Goal: Communication & Community: Connect with others

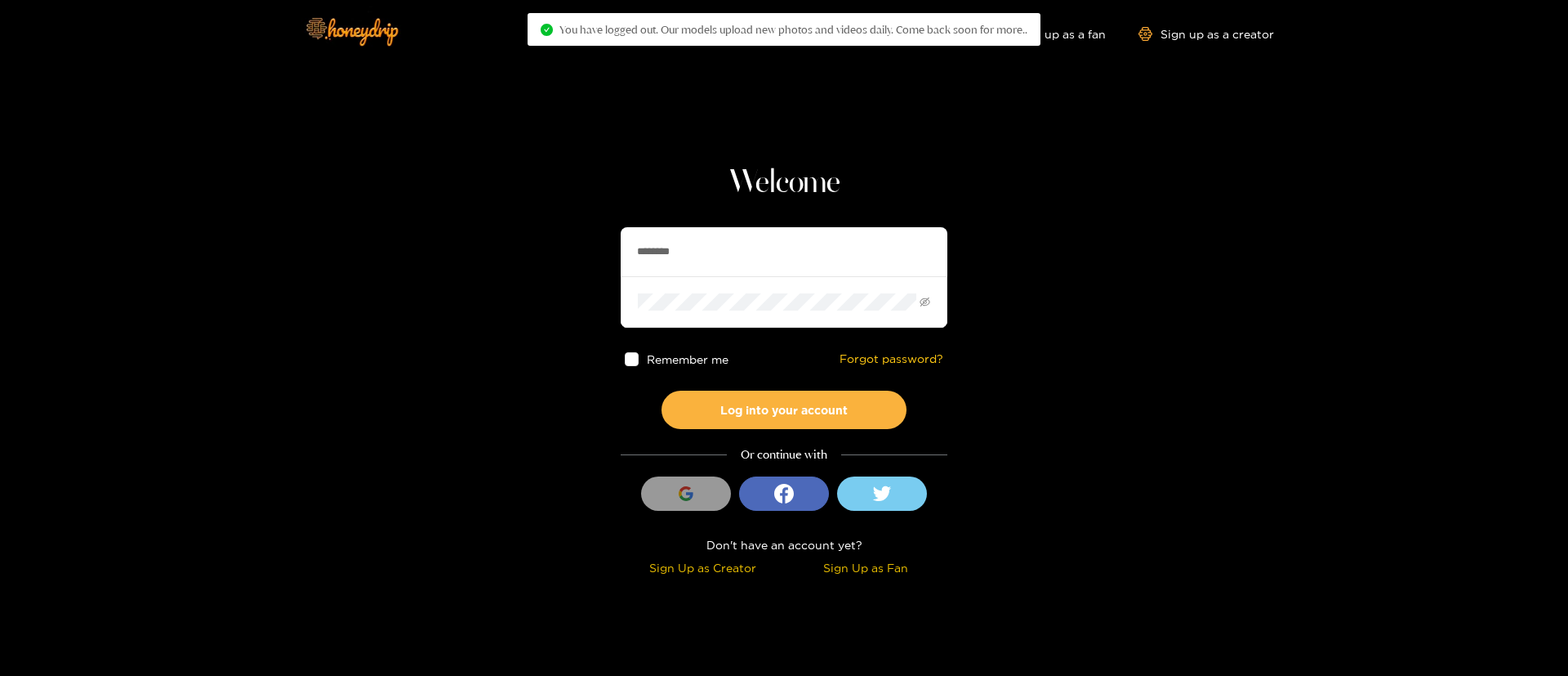
click at [732, 240] on input "********" at bounding box center [783, 251] width 326 height 49
drag, startPoint x: 732, startPoint y: 240, endPoint x: 773, endPoint y: 241, distance: 41.0
click at [732, 240] on input "********" at bounding box center [783, 251] width 326 height 49
paste input "*"
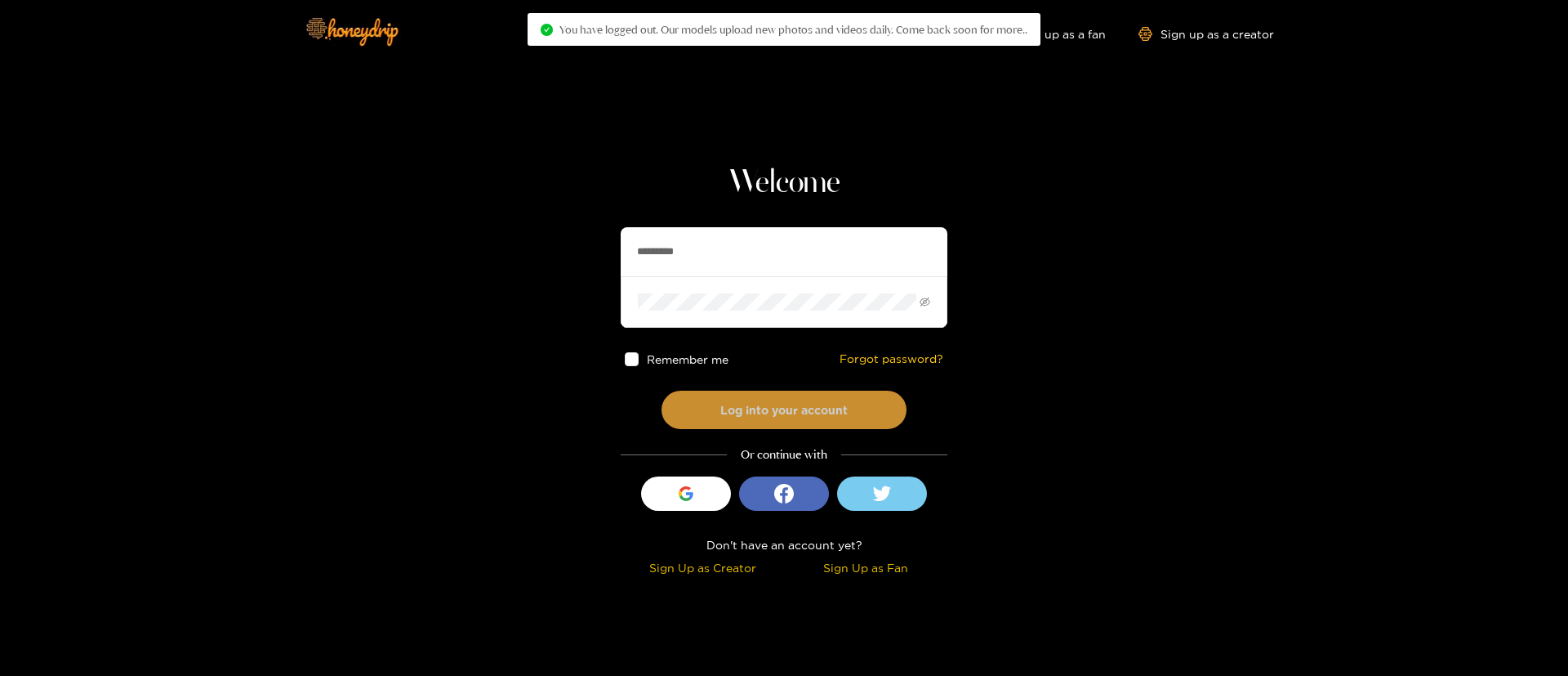
type input "*********"
click at [816, 411] on button "Log into your account" at bounding box center [784, 410] width 245 height 39
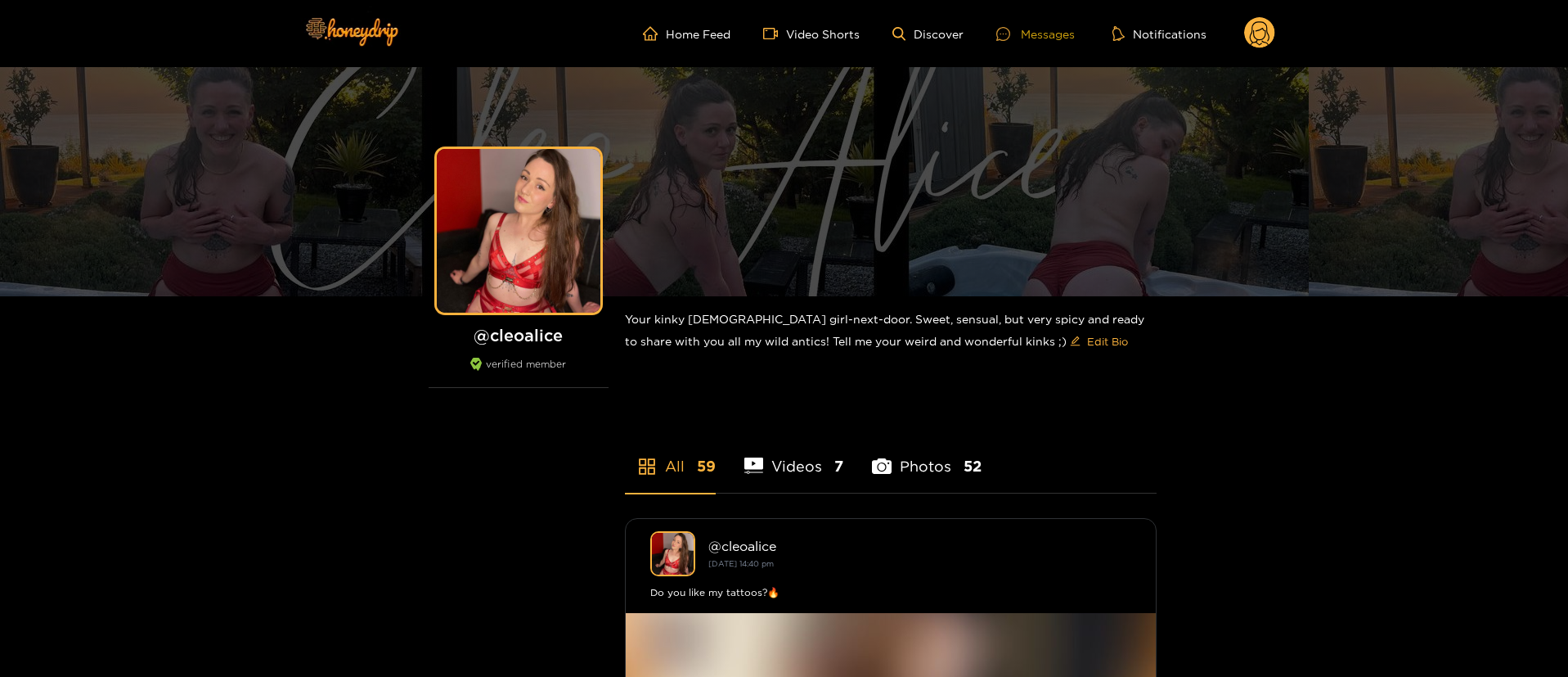
click at [1029, 29] on div "Messages" at bounding box center [1035, 34] width 78 height 18
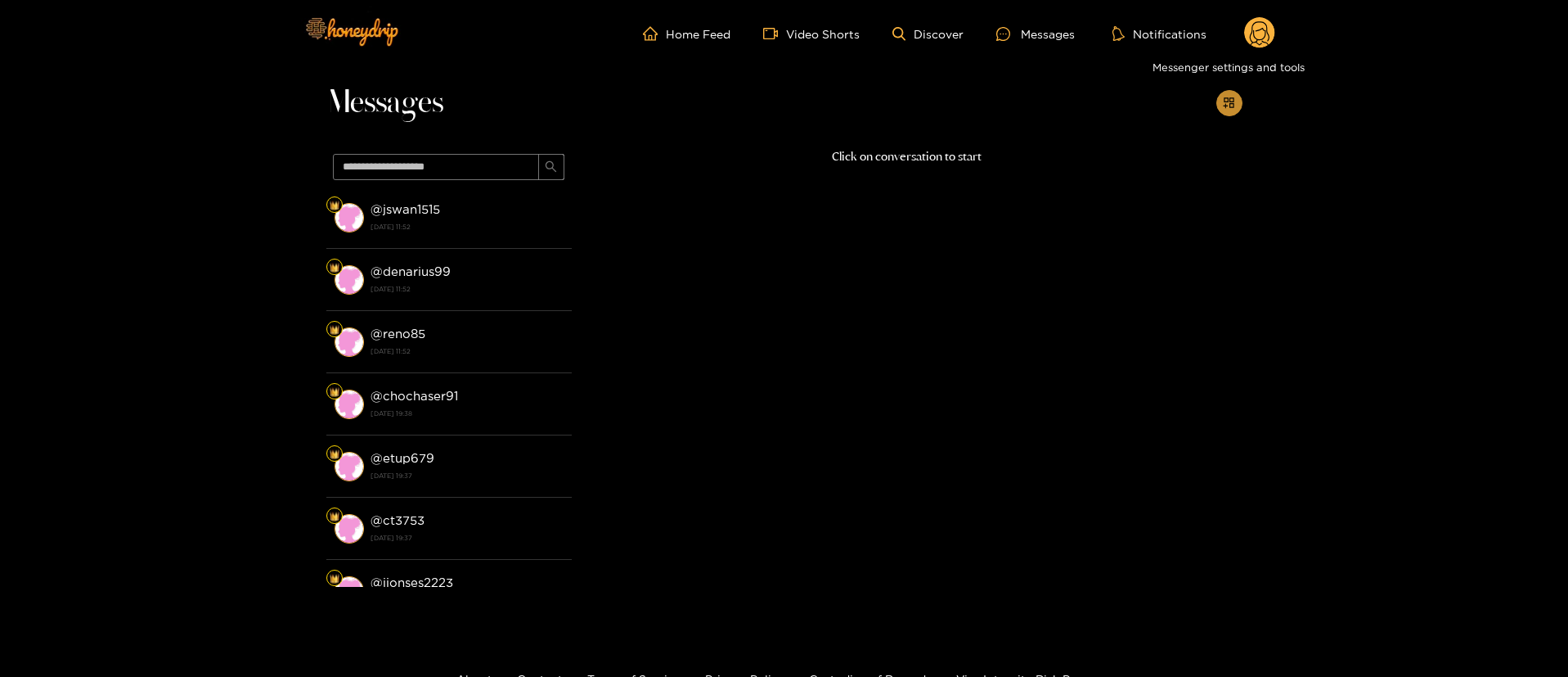
click at [1224, 107] on icon "appstore-add" at bounding box center [1228, 102] width 12 height 12
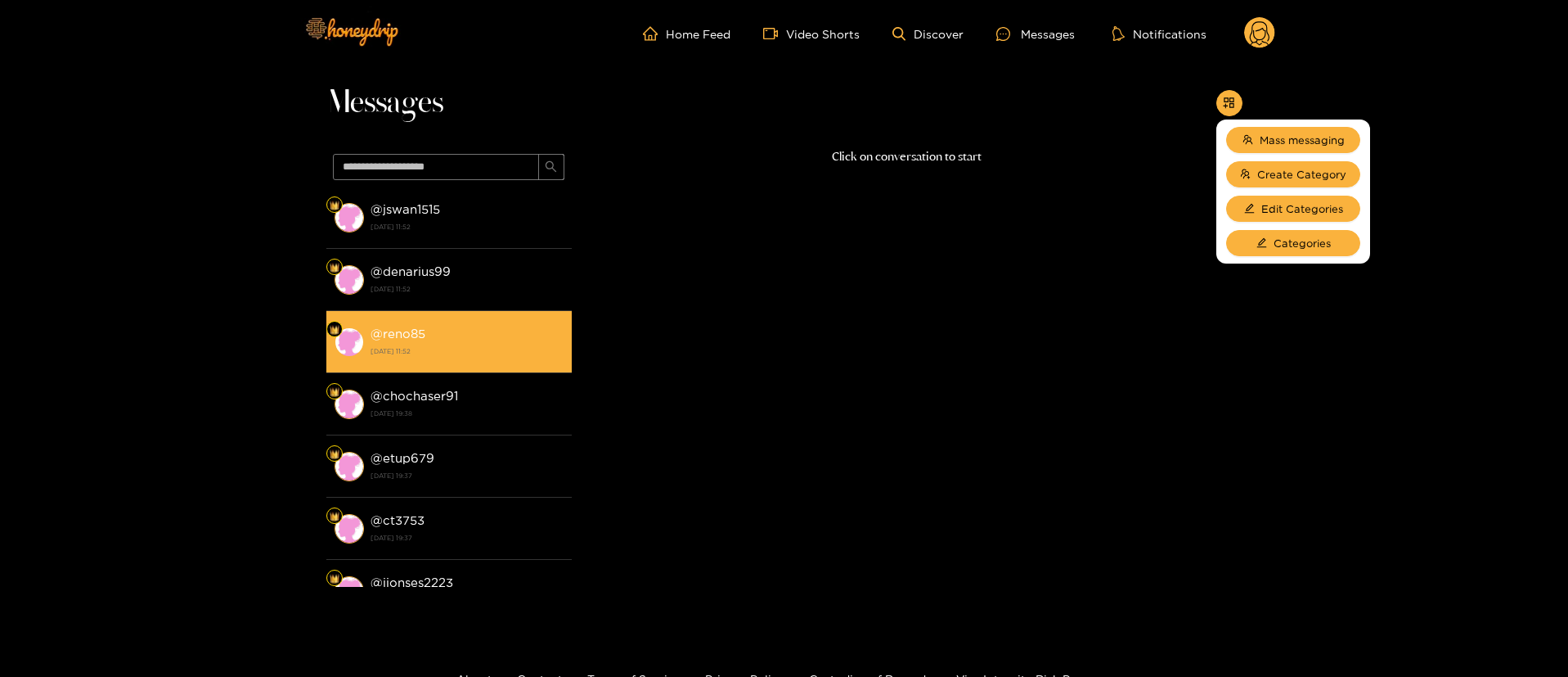
drag, startPoint x: 901, startPoint y: 337, endPoint x: 489, endPoint y: 348, distance: 412.1
click at [871, 348] on div "Click on conversation to start" at bounding box center [907, 363] width 671 height 431
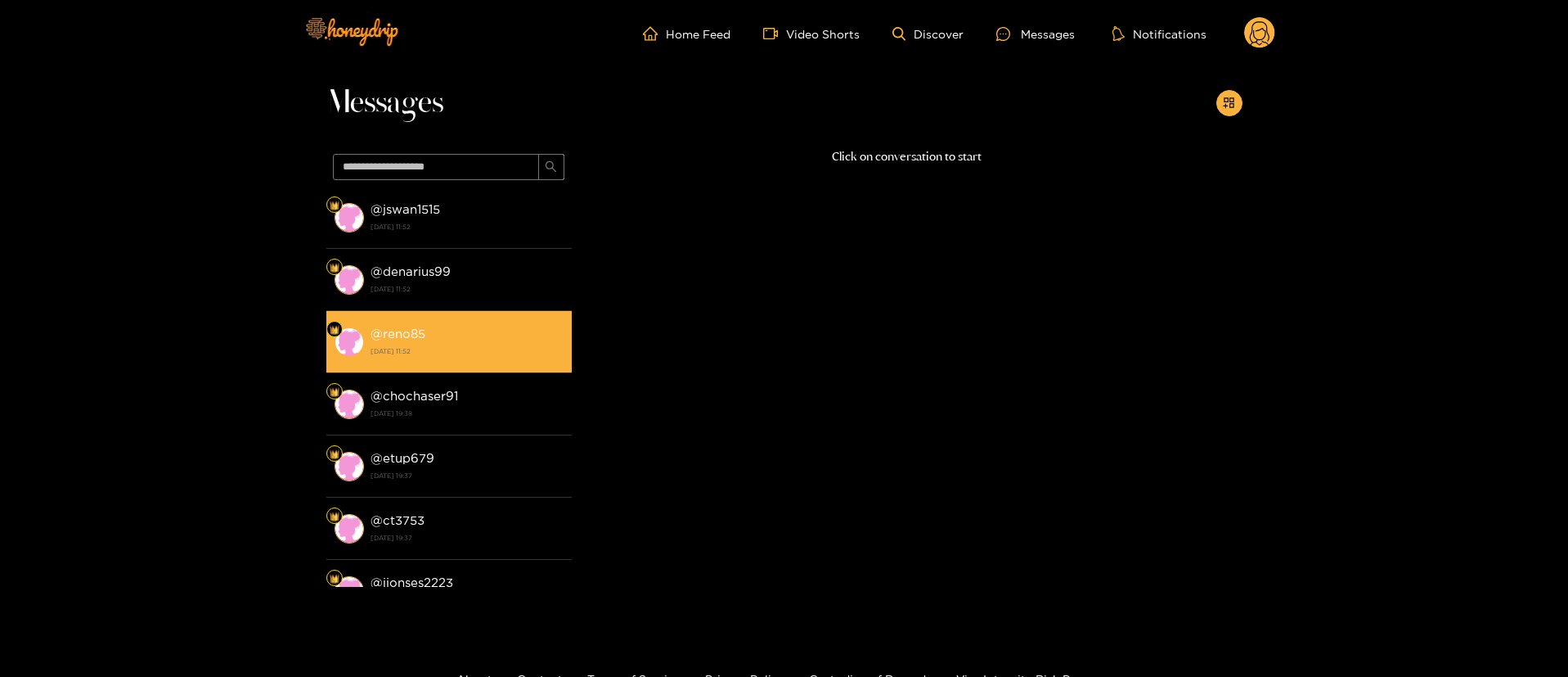
click at [391, 356] on strong "[DATE] 11:52" at bounding box center [467, 351] width 193 height 15
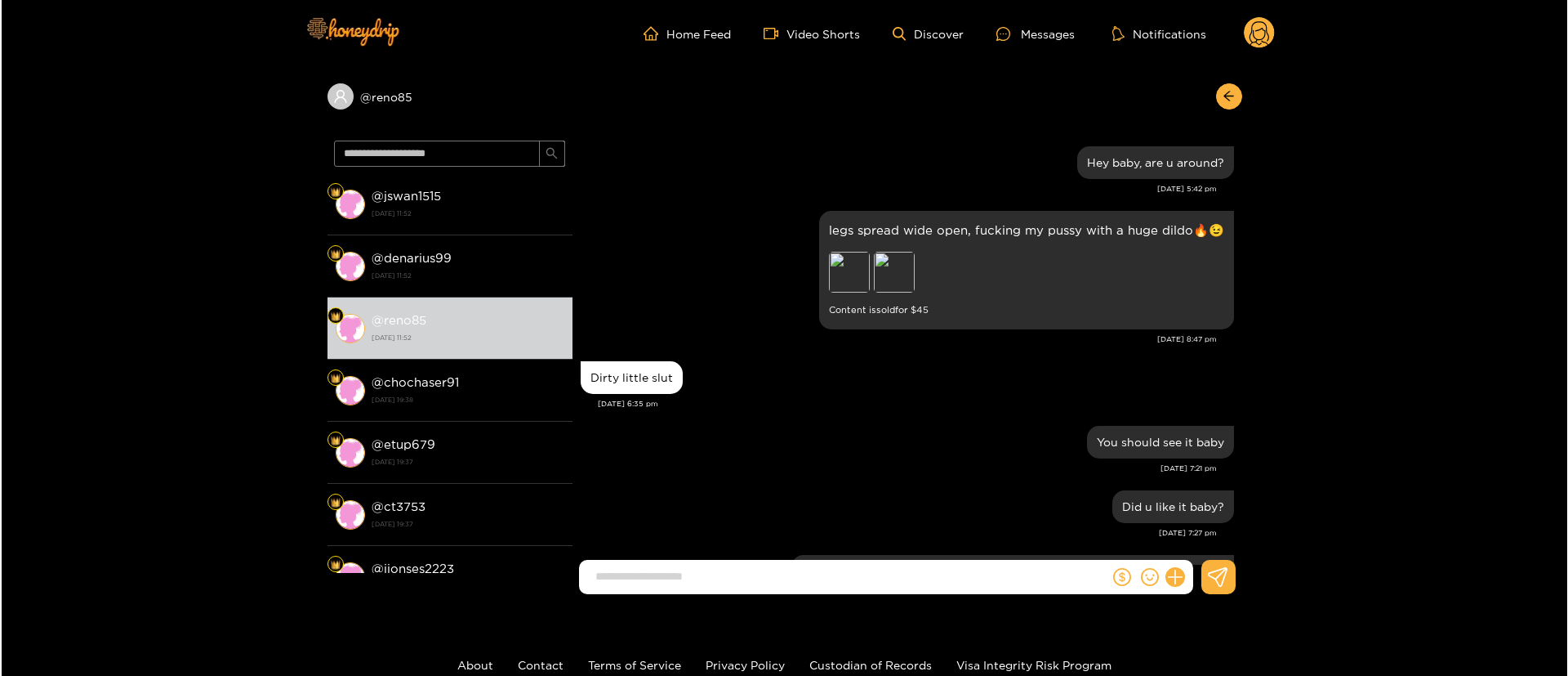
scroll to position [2975, 0]
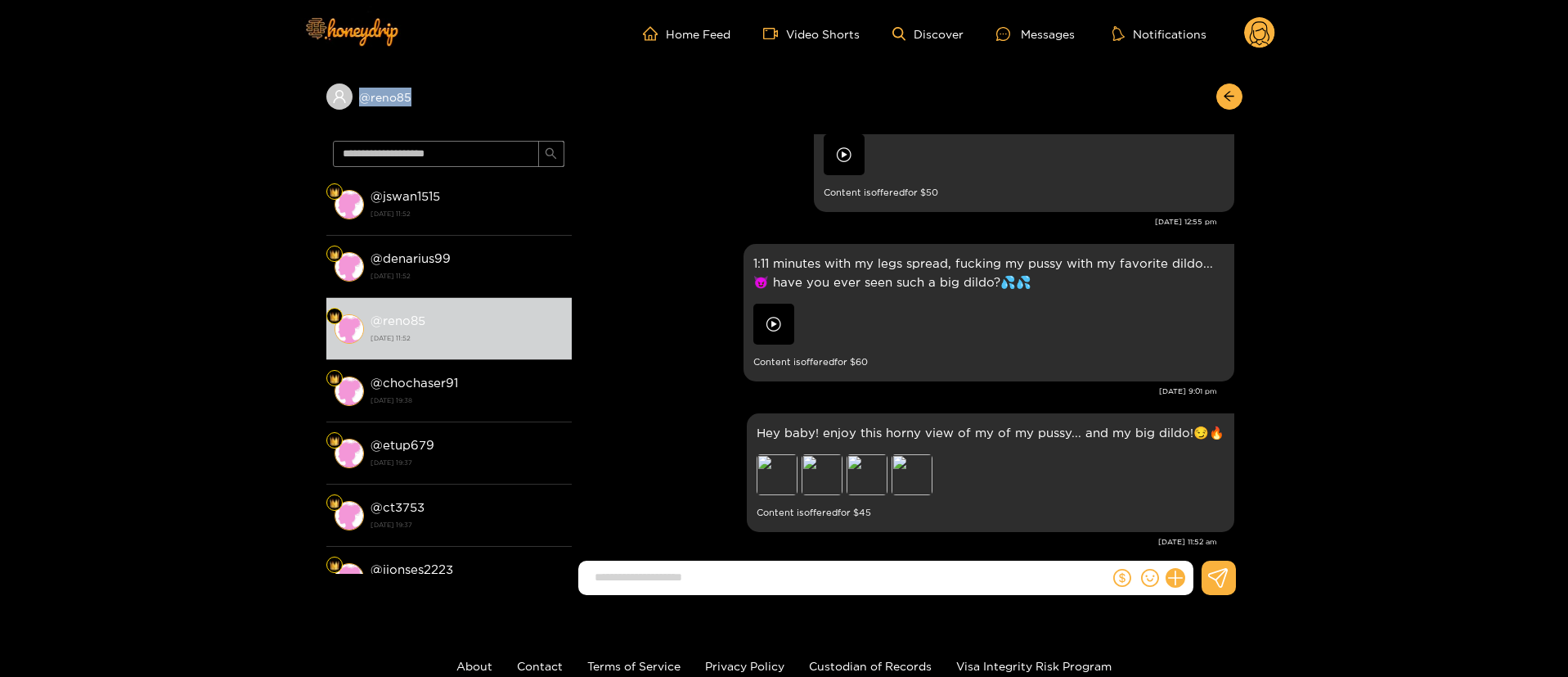
copy div "@ reno85"
drag, startPoint x: 530, startPoint y: 99, endPoint x: 342, endPoint y: 123, distance: 189.5
click at [342, 123] on div "@ reno85" at bounding box center [784, 100] width 916 height 67
click at [1185, 577] on icon at bounding box center [1175, 578] width 18 height 18
click at [1199, 537] on icon at bounding box center [1205, 538] width 16 height 16
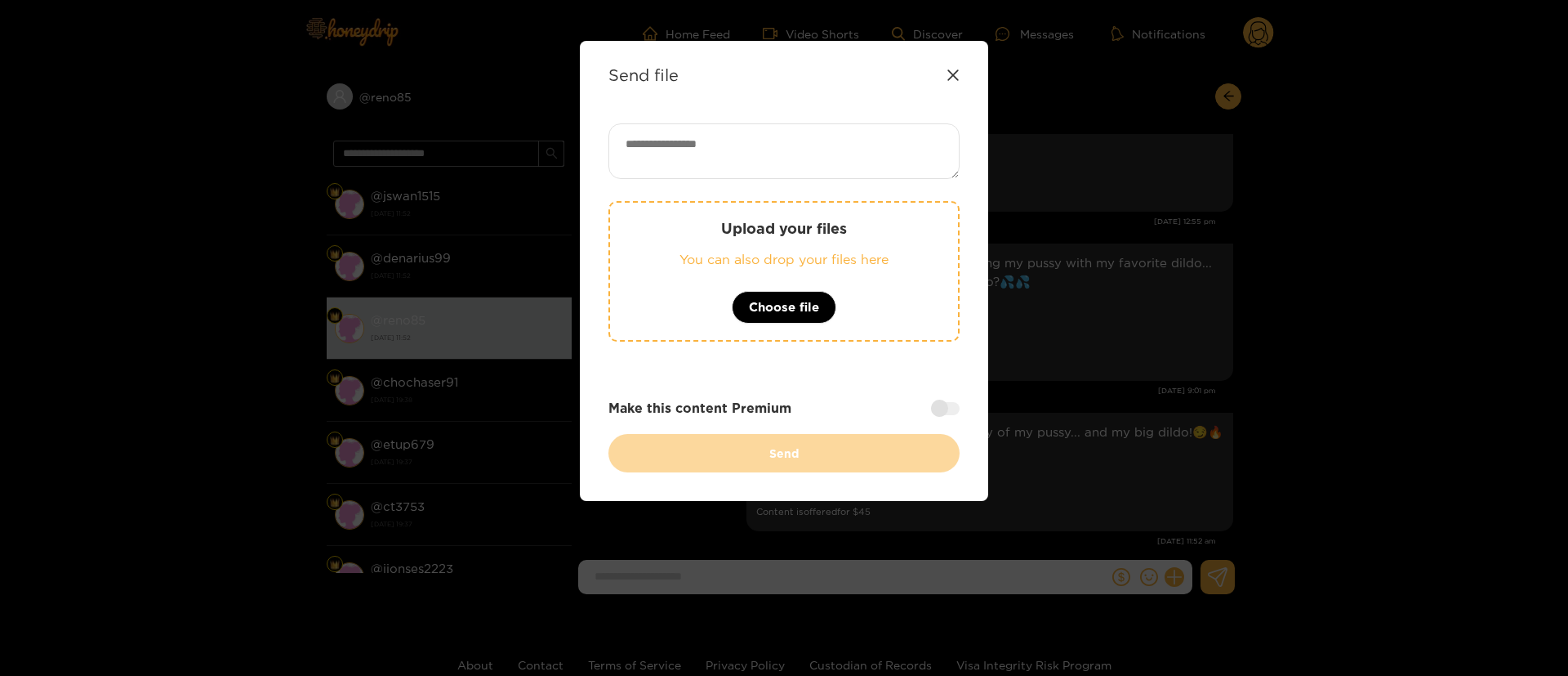
click at [839, 166] on textarea at bounding box center [784, 151] width 351 height 55
paste textarea "**********"
type textarea "**********"
click at [935, 402] on div at bounding box center [945, 408] width 28 height 13
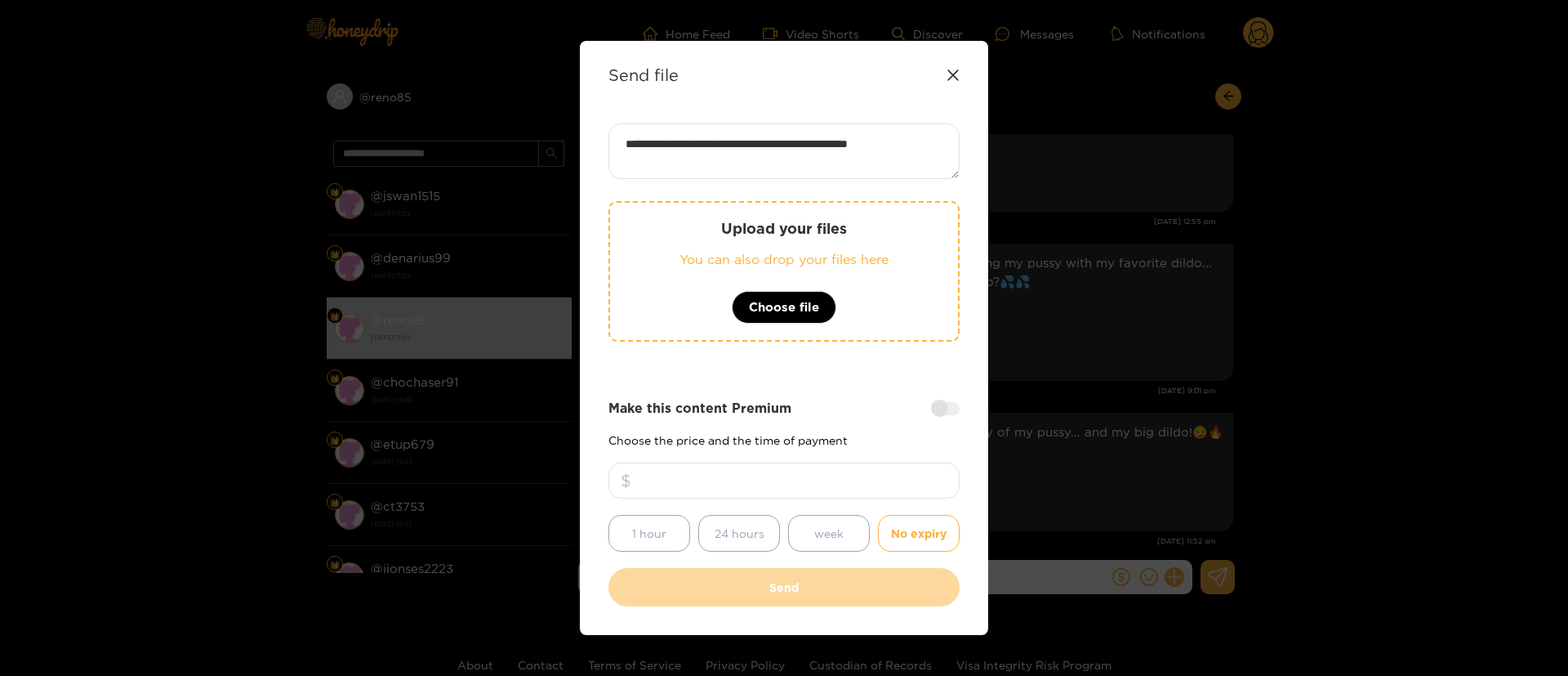
click at [890, 482] on input "number" at bounding box center [784, 480] width 351 height 36
type input "*"
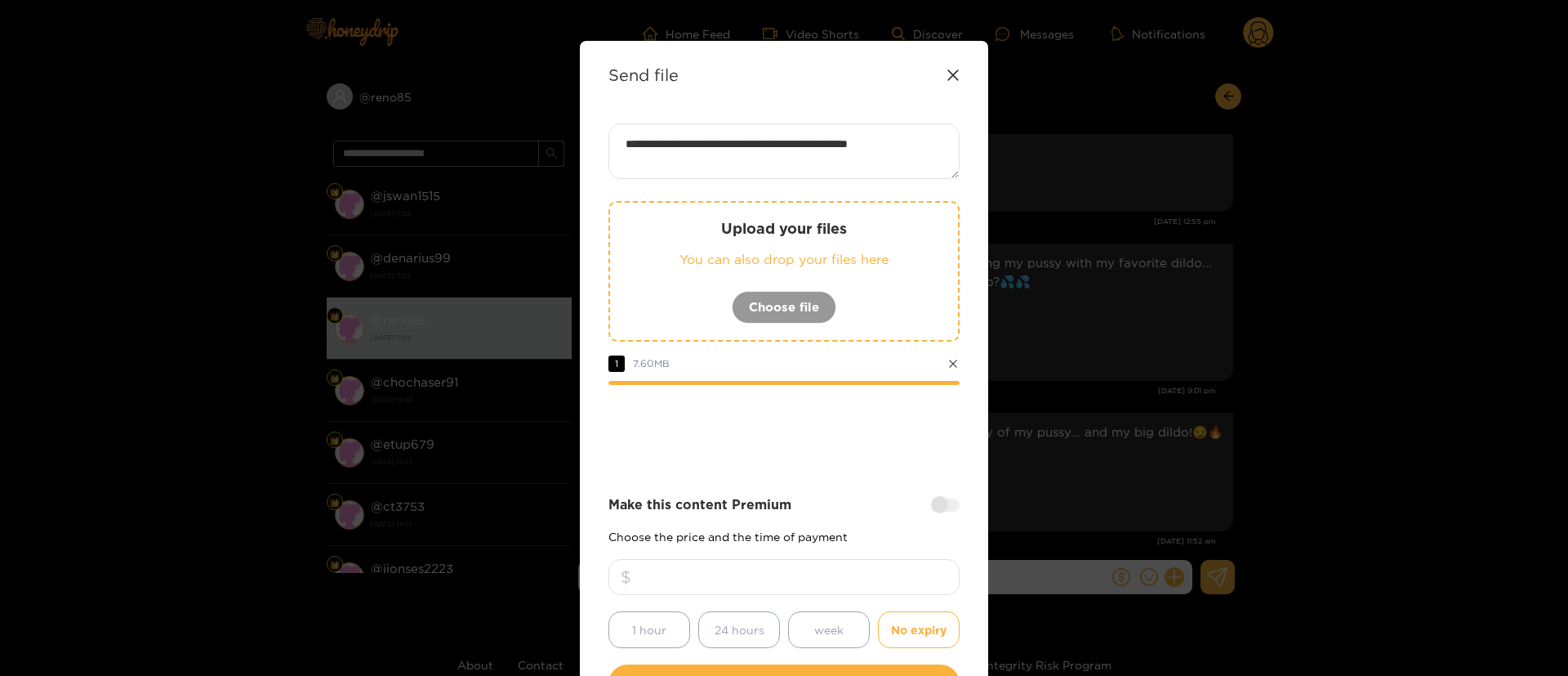
click at [752, 442] on div at bounding box center [784, 430] width 351 height 65
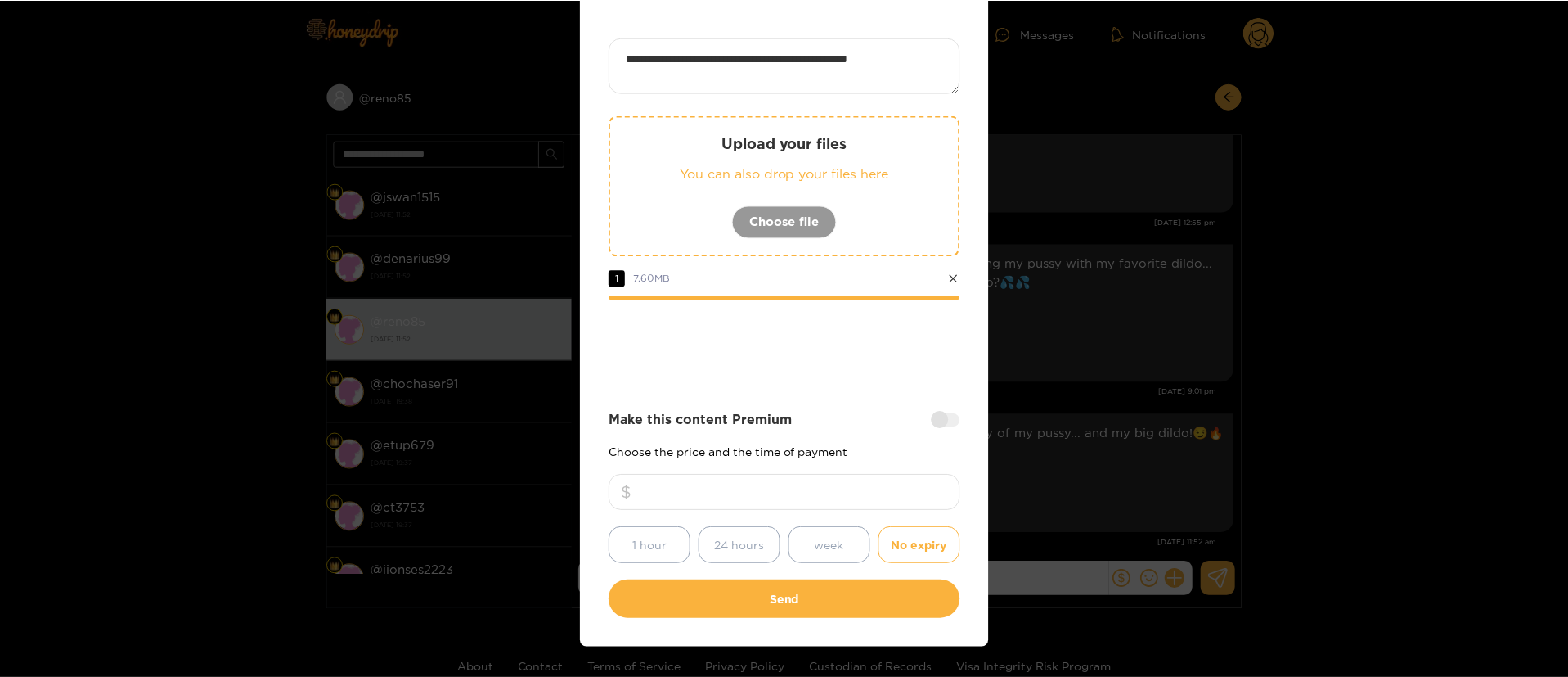
scroll to position [121, 0]
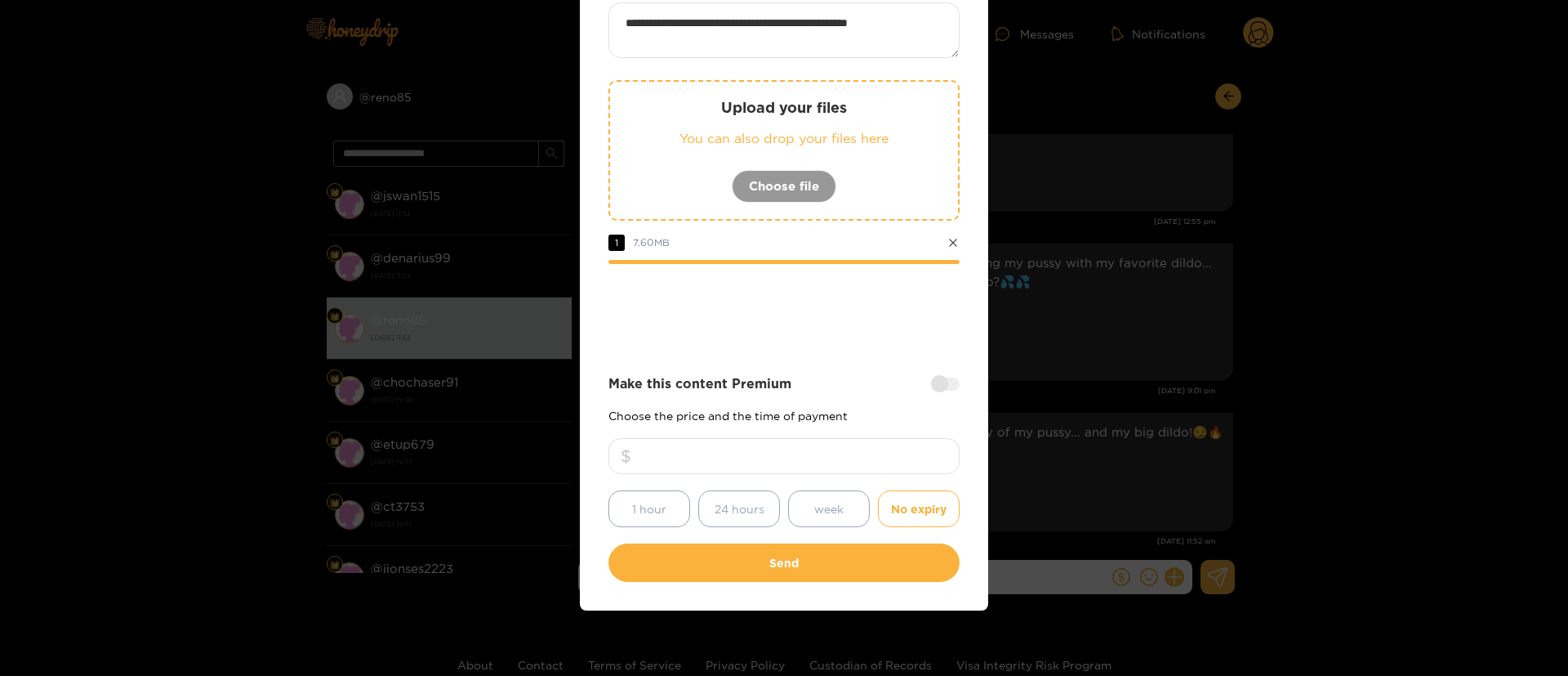
drag, startPoint x: 801, startPoint y: 454, endPoint x: 660, endPoint y: 459, distance: 141.1
click at [660, 459] on input "*" at bounding box center [784, 455] width 351 height 36
click at [885, 318] on div at bounding box center [784, 308] width 351 height 65
drag, startPoint x: 795, startPoint y: 455, endPoint x: 699, endPoint y: 448, distance: 96.3
click at [699, 448] on input "*" at bounding box center [784, 455] width 351 height 36
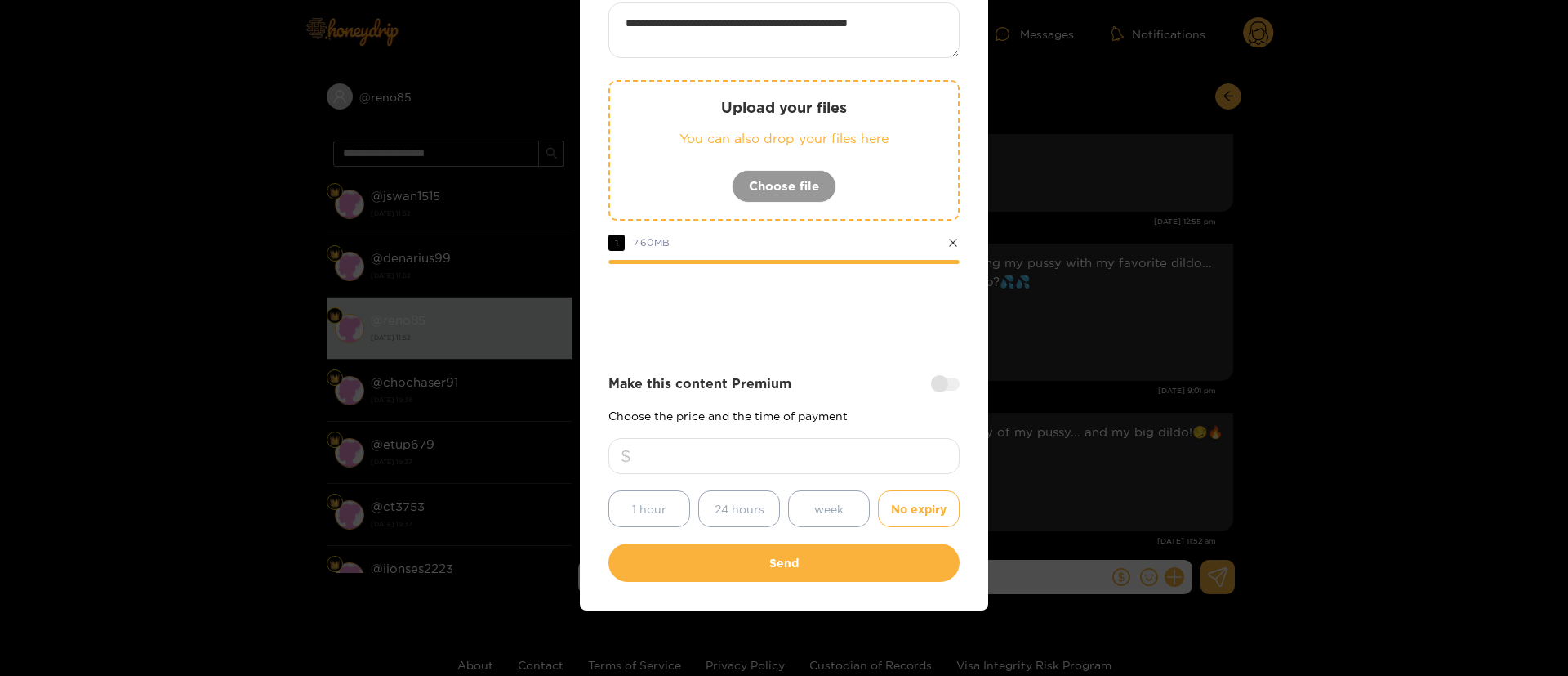
type input "*"
type input "**"
click at [792, 353] on div "**********" at bounding box center [784, 292] width 351 height 579
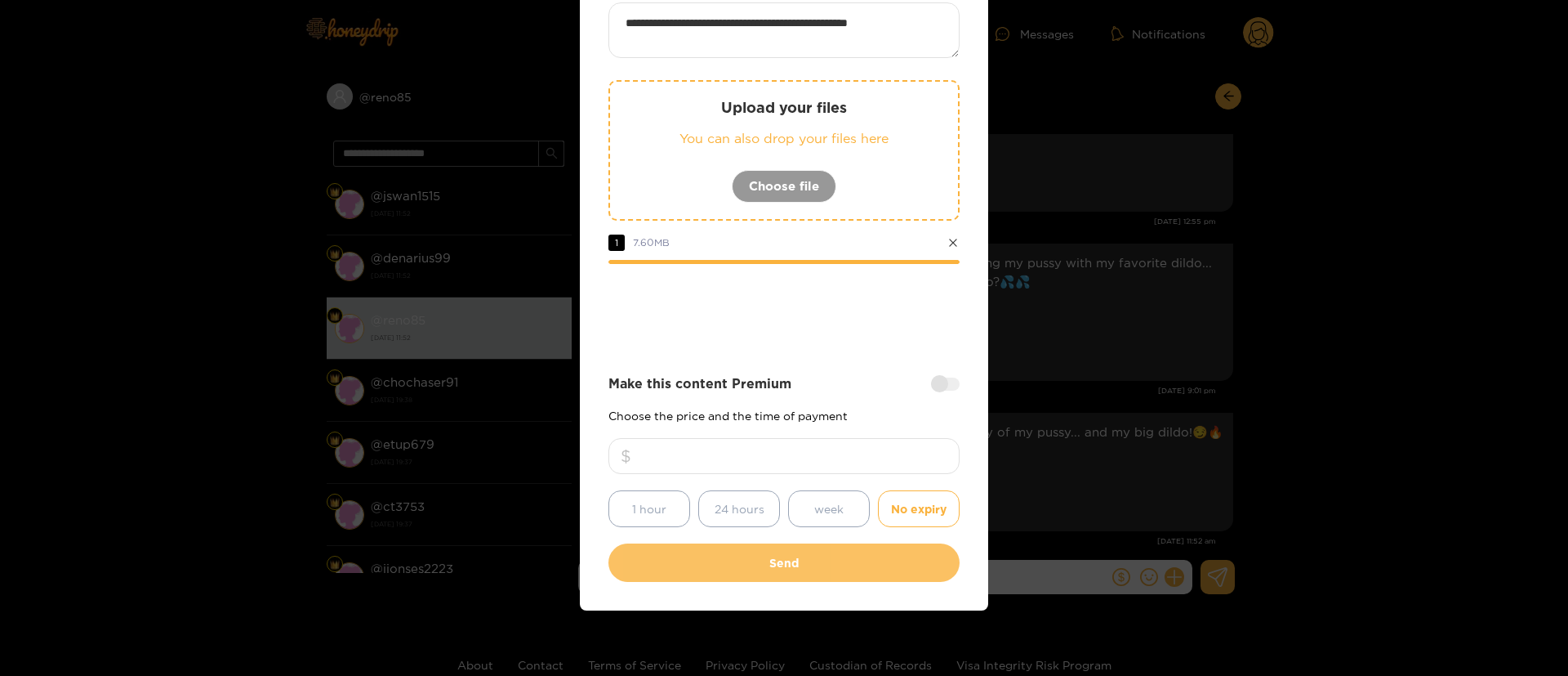
click at [813, 577] on button "Send" at bounding box center [784, 563] width 351 height 39
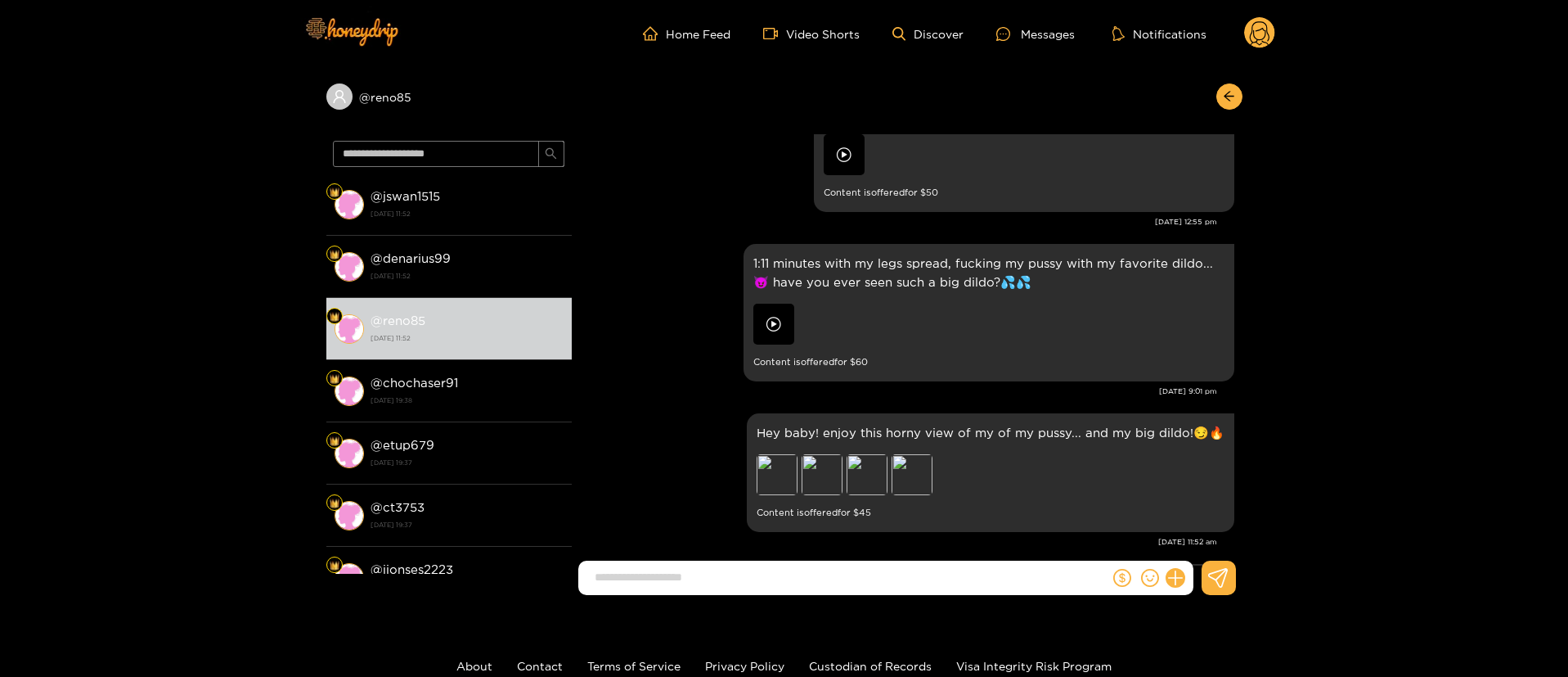
scroll to position [3131, 0]
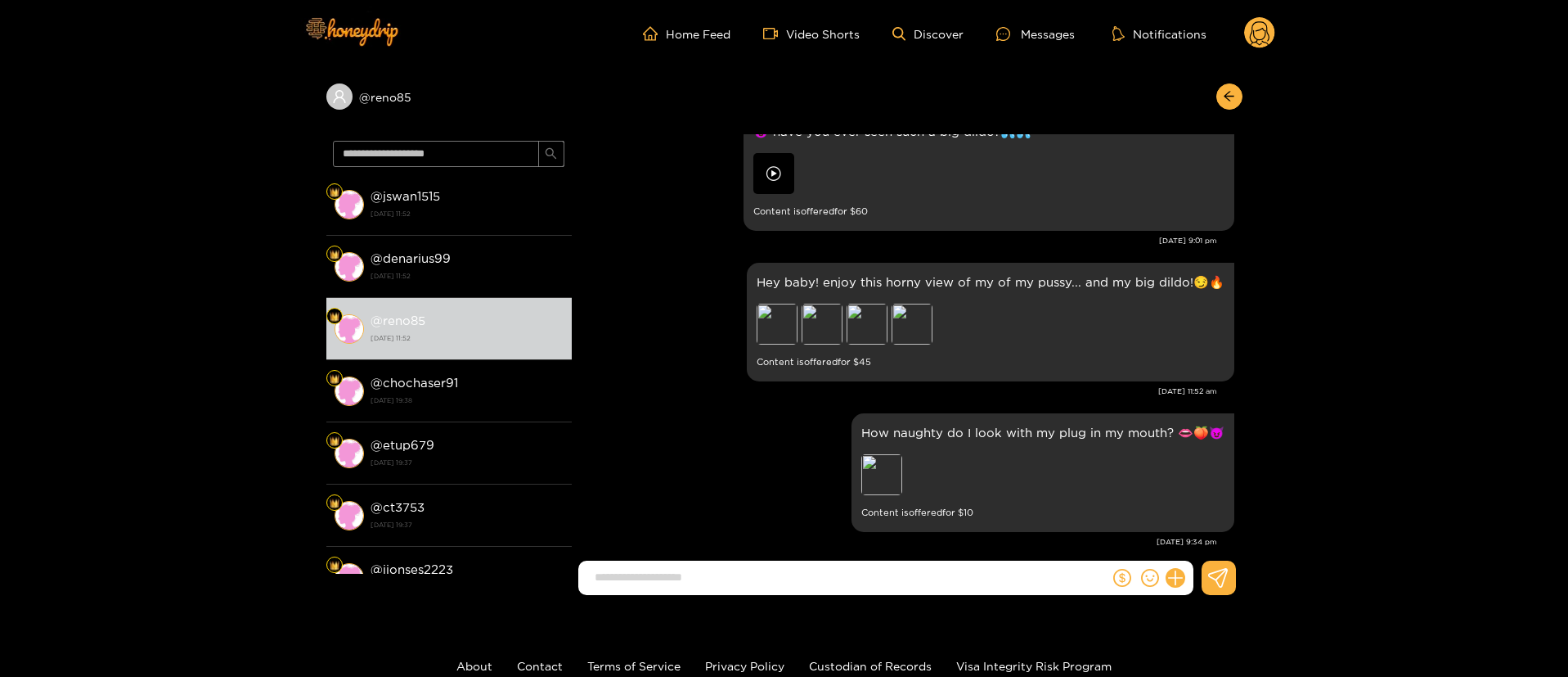
click at [1253, 33] on circle at bounding box center [1260, 33] width 31 height 31
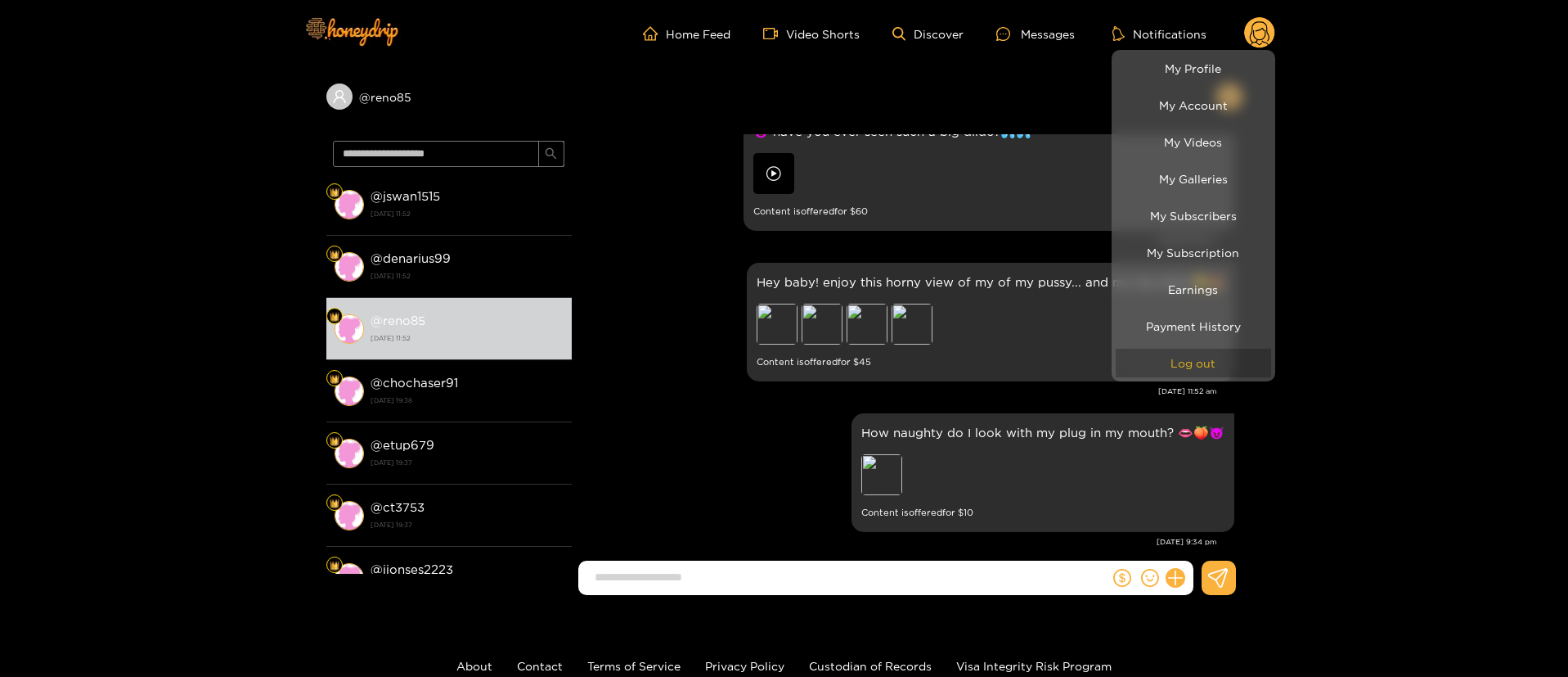
click at [1202, 359] on button "Log out" at bounding box center [1193, 363] width 156 height 29
